Goal: Navigation & Orientation: Find specific page/section

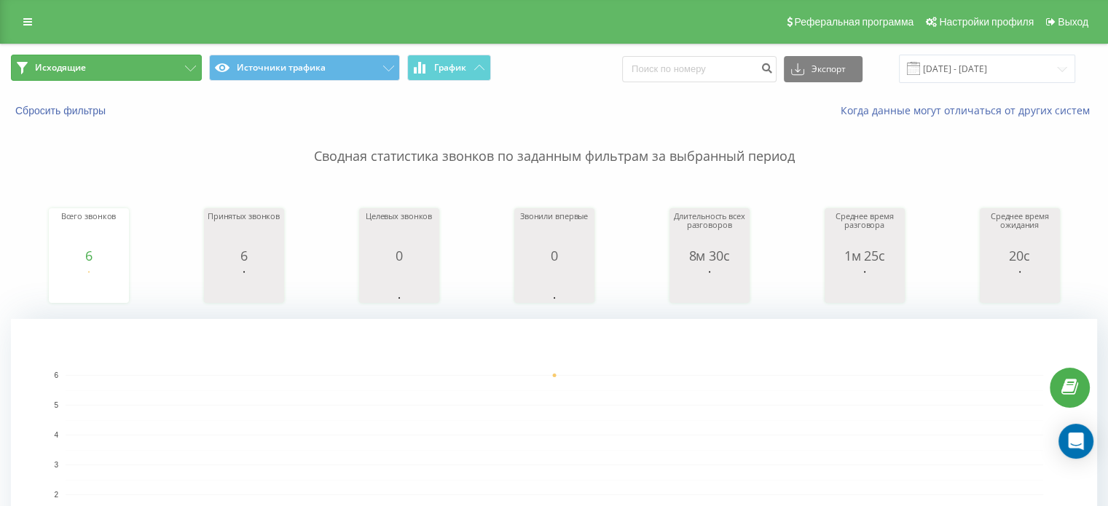
click at [96, 75] on button "Исходящие" at bounding box center [106, 68] width 191 height 26
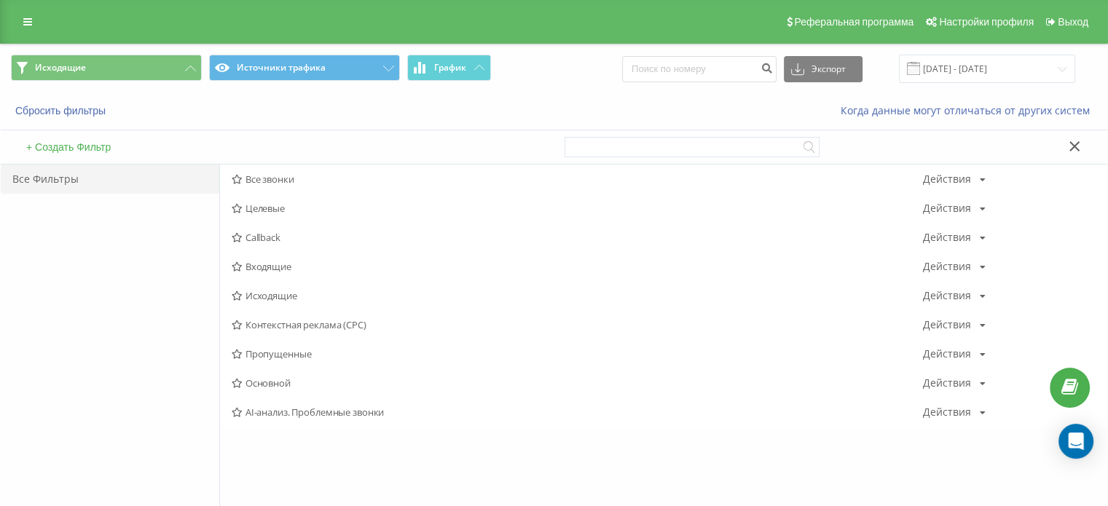
click at [316, 269] on span "Входящие" at bounding box center [577, 266] width 691 height 10
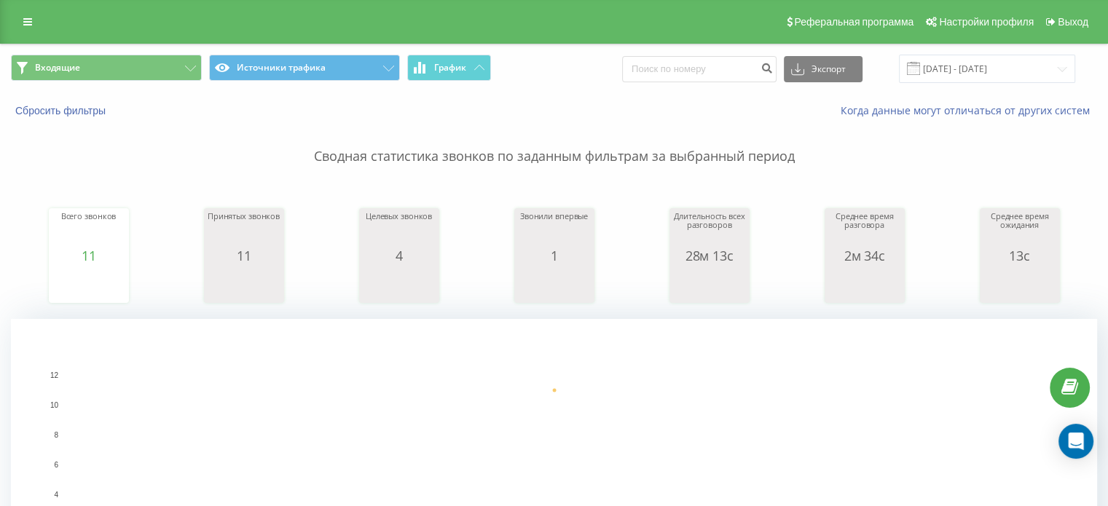
click at [127, 83] on div "Входящие Источники трафика График Экспорт .csv .xls .xlsx [DATE] - [DATE]" at bounding box center [554, 68] width 1106 height 49
click at [131, 79] on button "Входящие" at bounding box center [106, 68] width 191 height 26
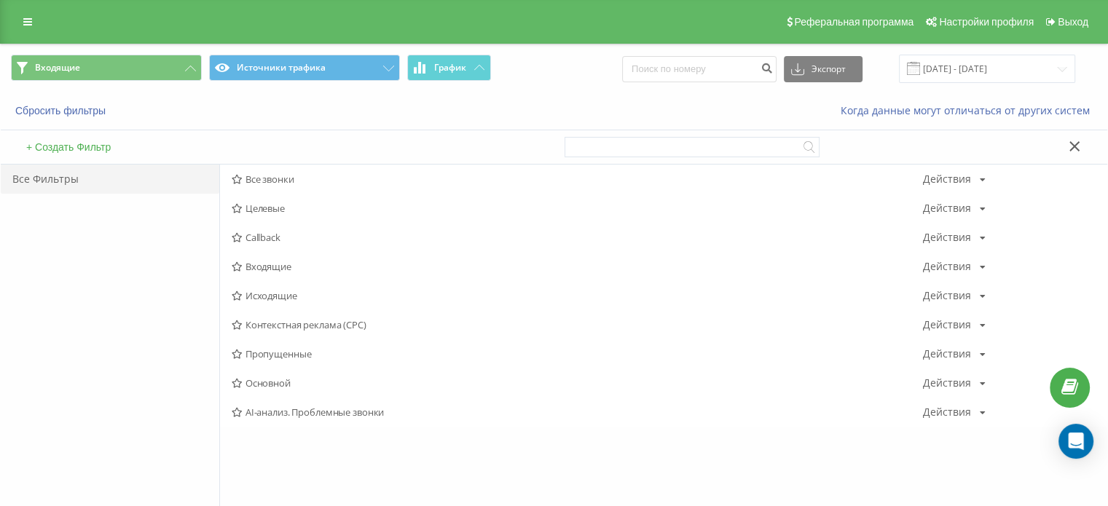
drag, startPoint x: 273, startPoint y: 293, endPoint x: 288, endPoint y: 291, distance: 15.6
click at [274, 293] on span "Исходящие" at bounding box center [577, 296] width 691 height 10
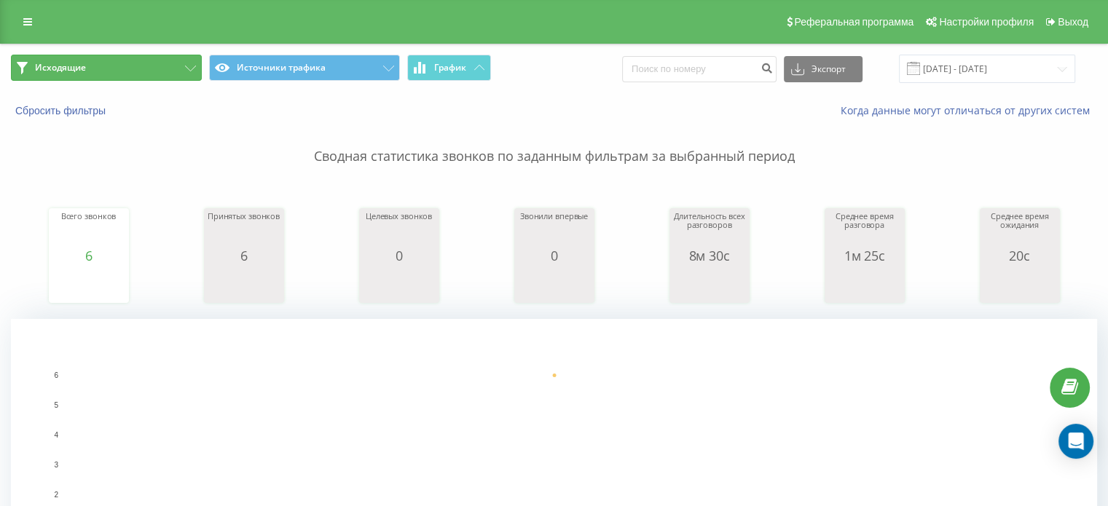
click at [136, 77] on button "Исходящие" at bounding box center [106, 68] width 191 height 26
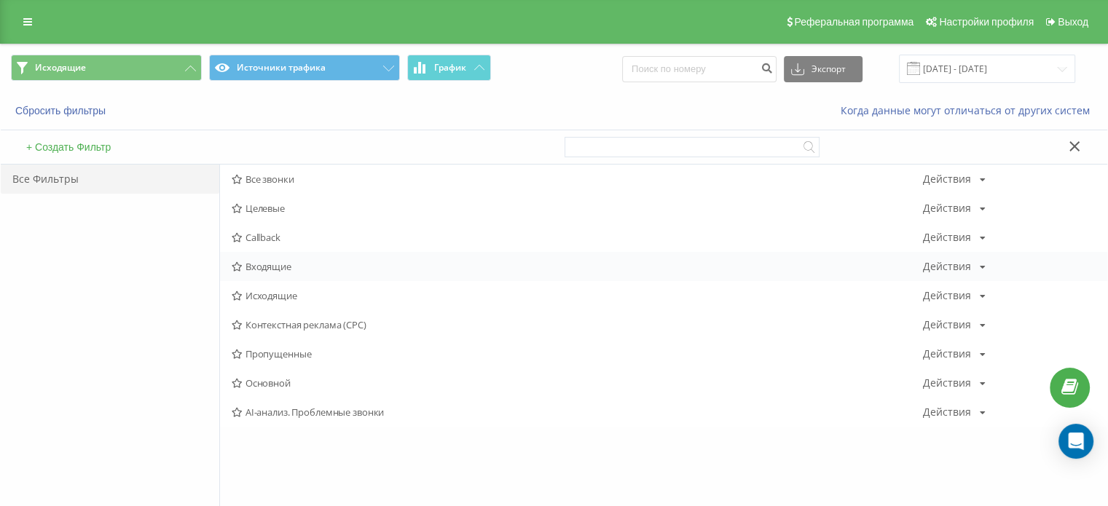
click at [277, 267] on span "Входящие" at bounding box center [577, 266] width 691 height 10
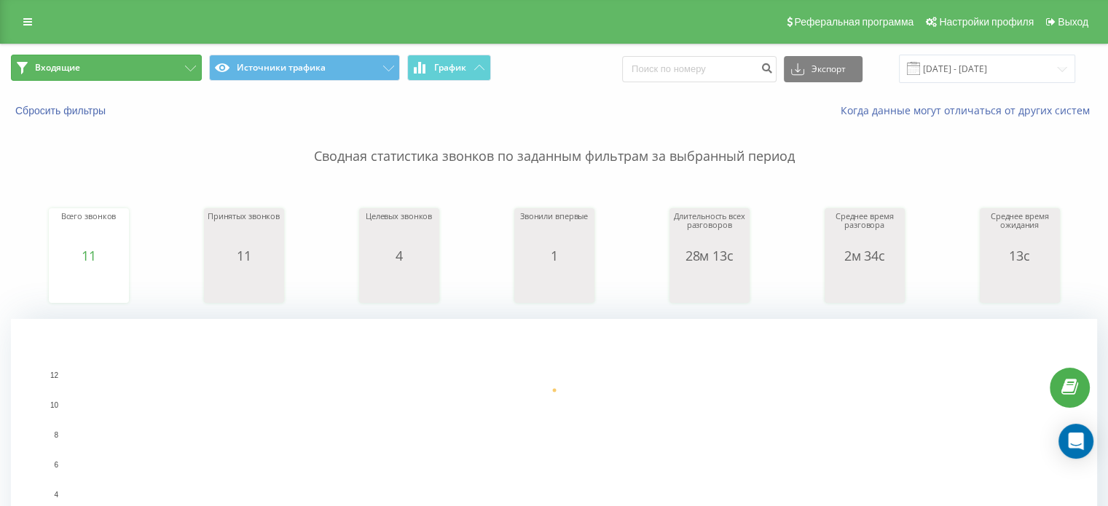
click at [155, 69] on button "Входящие" at bounding box center [106, 68] width 191 height 26
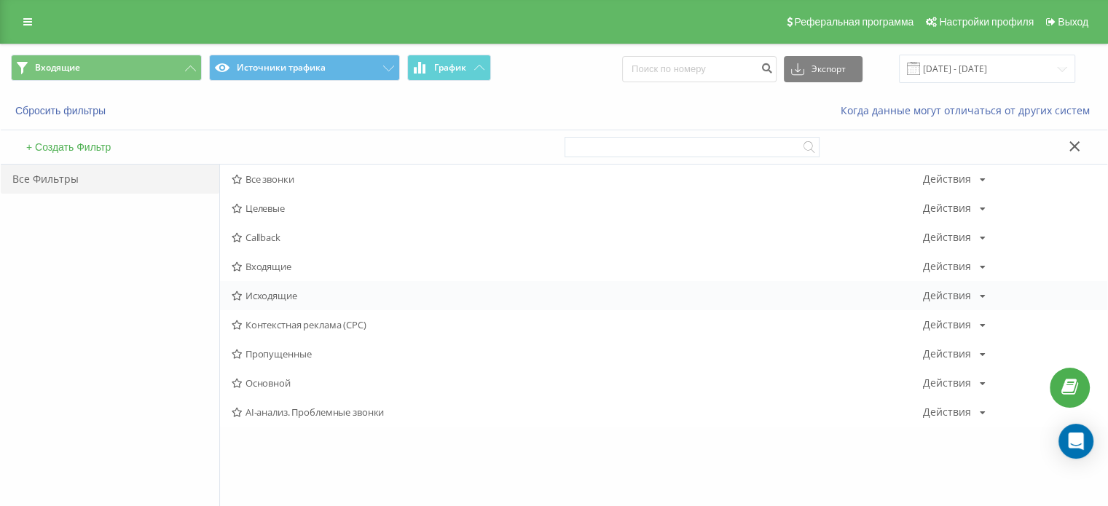
click at [248, 285] on div "Исходящие Действия Редактировать Копировать Удалить По умолчанию Поделиться" at bounding box center [663, 295] width 887 height 29
click at [251, 291] on span "Исходящие" at bounding box center [577, 296] width 691 height 10
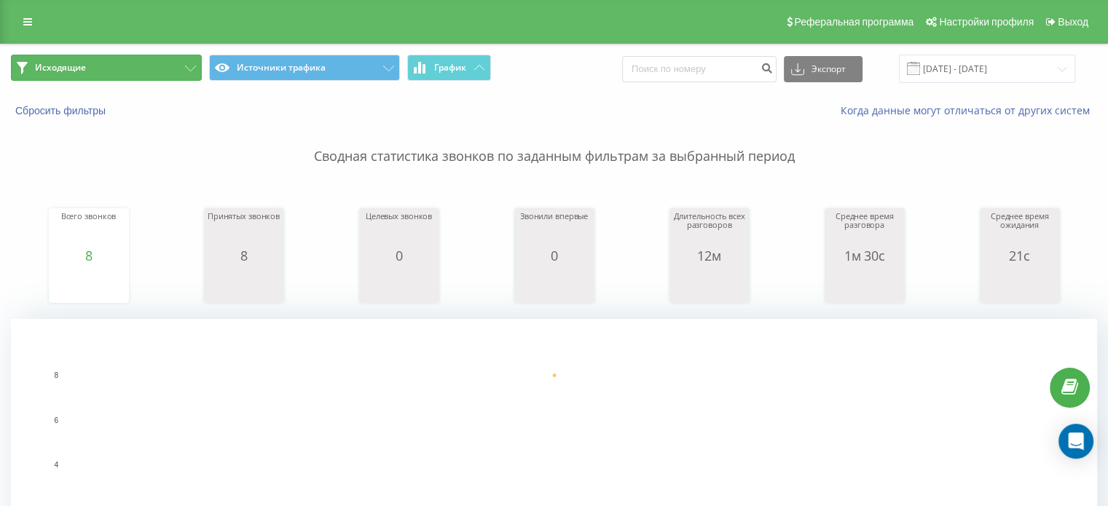
click at [110, 67] on button "Исходящие" at bounding box center [106, 68] width 191 height 26
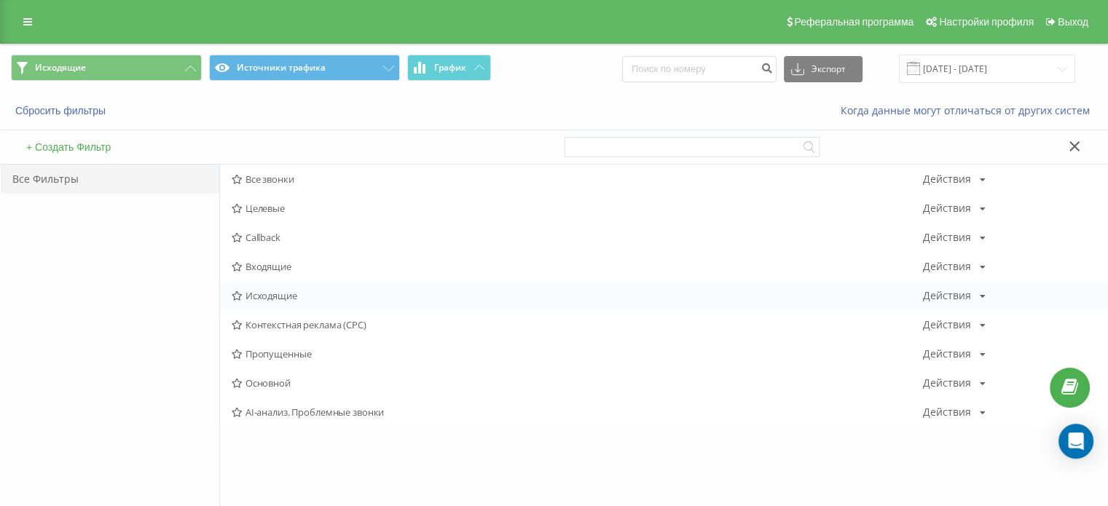
click at [286, 302] on div "Исходящие Действия Редактировать Копировать Удалить По умолчанию Поделиться" at bounding box center [663, 295] width 887 height 29
drag, startPoint x: 285, startPoint y: 299, endPoint x: 283, endPoint y: 284, distance: 15.6
click at [285, 299] on span "Исходящие" at bounding box center [577, 296] width 691 height 10
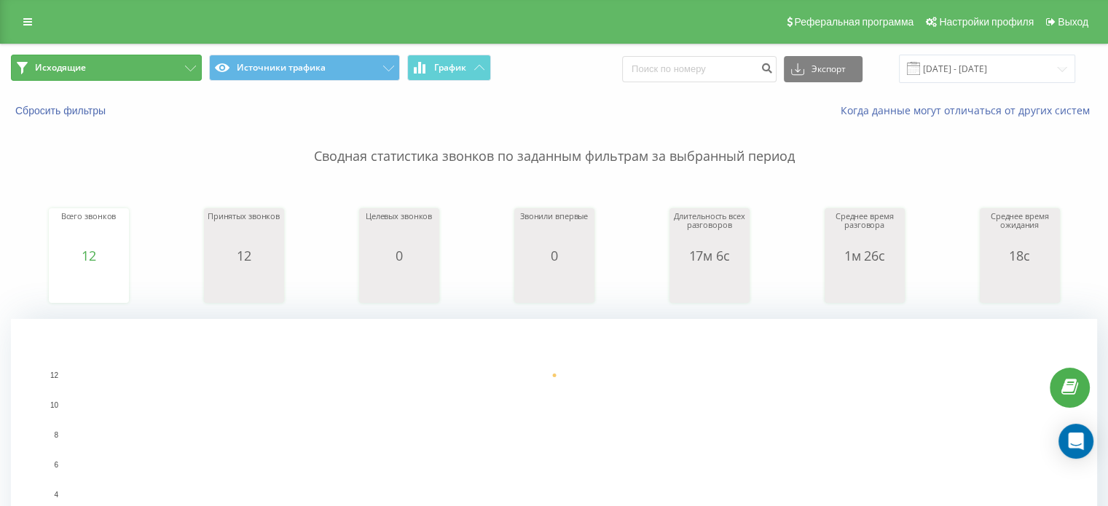
click at [114, 71] on button "Исходящие" at bounding box center [106, 68] width 191 height 26
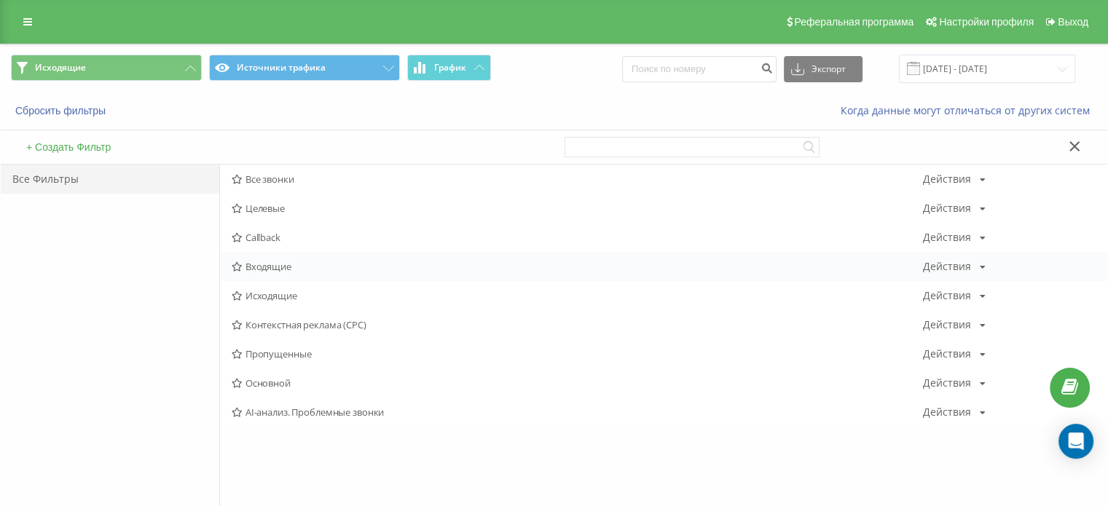
click at [264, 256] on div "Входящие Действия Редактировать Копировать Удалить По умолчанию Поделиться" at bounding box center [663, 266] width 887 height 29
click at [265, 261] on span "Входящие" at bounding box center [577, 266] width 691 height 10
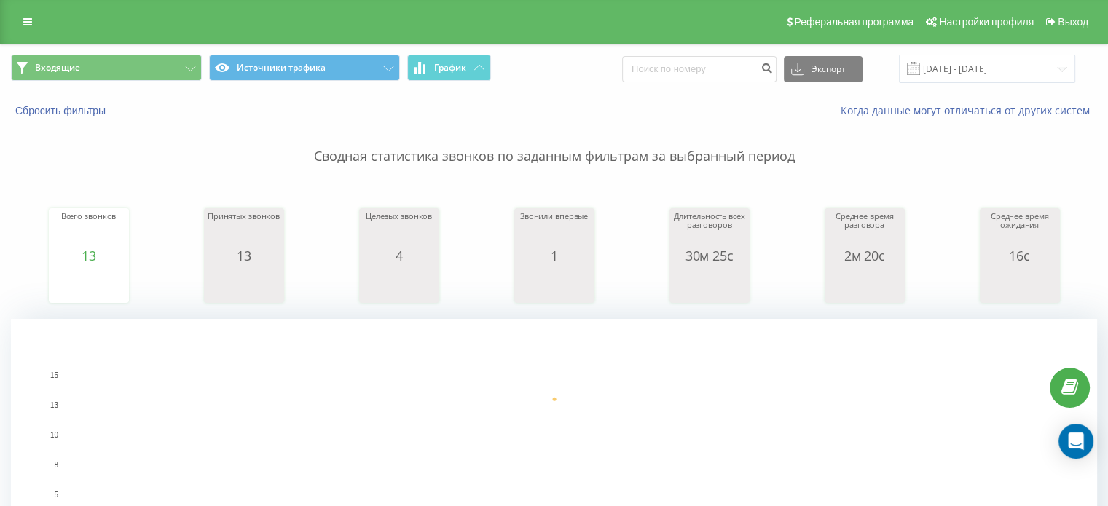
click at [133, 46] on div "Входящие Источники трафика График Экспорт .csv .xls .xlsx [DATE] - [DATE]" at bounding box center [554, 68] width 1106 height 49
click at [130, 60] on button "Входящие" at bounding box center [106, 68] width 191 height 26
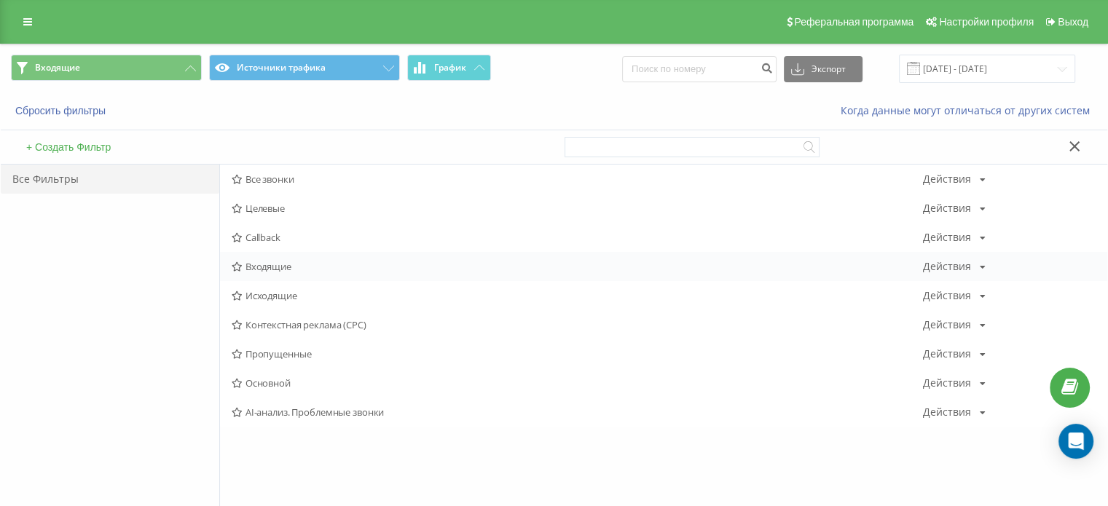
click at [285, 265] on span "Входящие" at bounding box center [577, 266] width 691 height 10
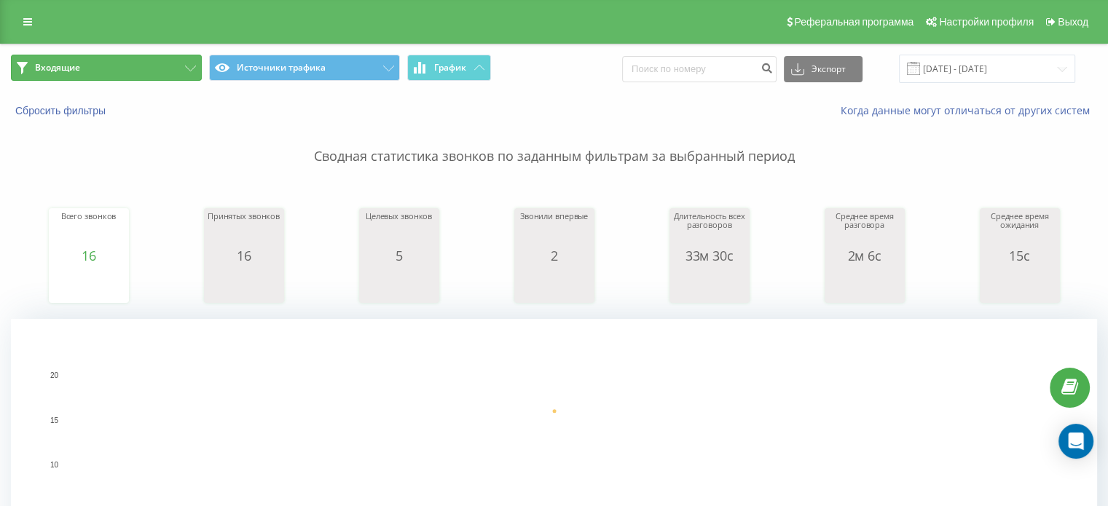
click at [154, 71] on button "Входящие" at bounding box center [106, 68] width 191 height 26
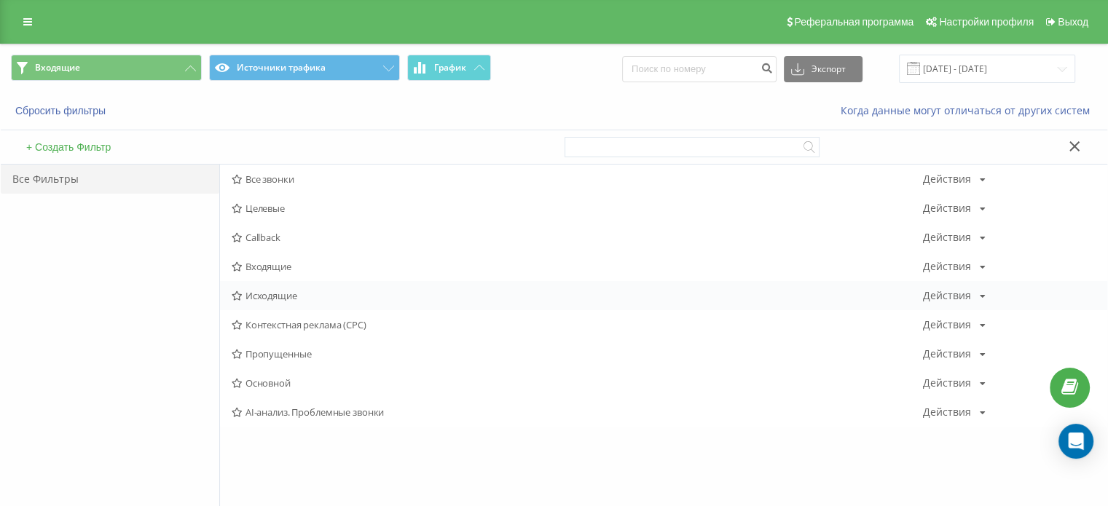
click at [273, 291] on span "Исходящие" at bounding box center [577, 296] width 691 height 10
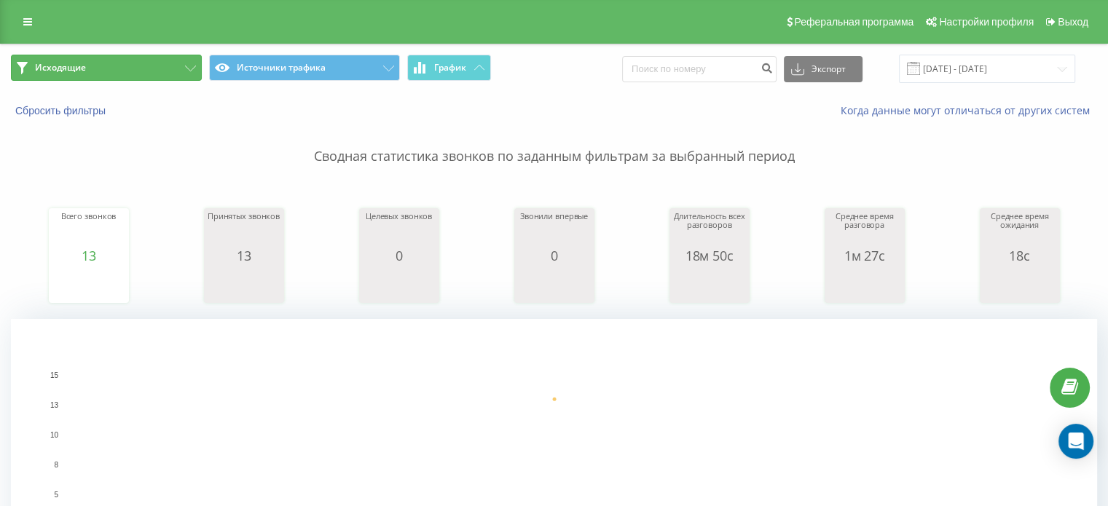
click at [151, 66] on button "Исходящие" at bounding box center [106, 68] width 191 height 26
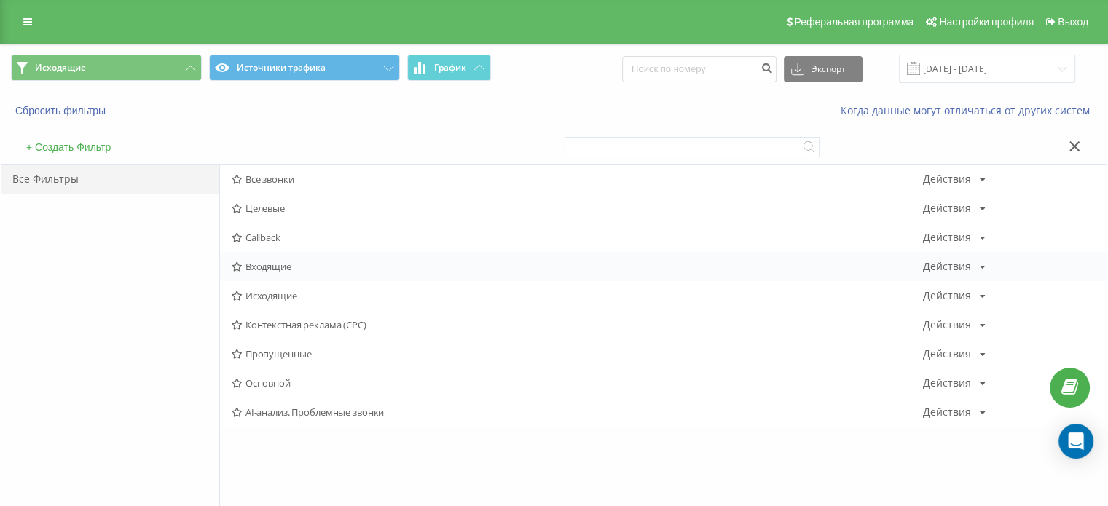
click at [274, 261] on span "Входящие" at bounding box center [577, 266] width 691 height 10
